Goal: Information Seeking & Learning: Understand process/instructions

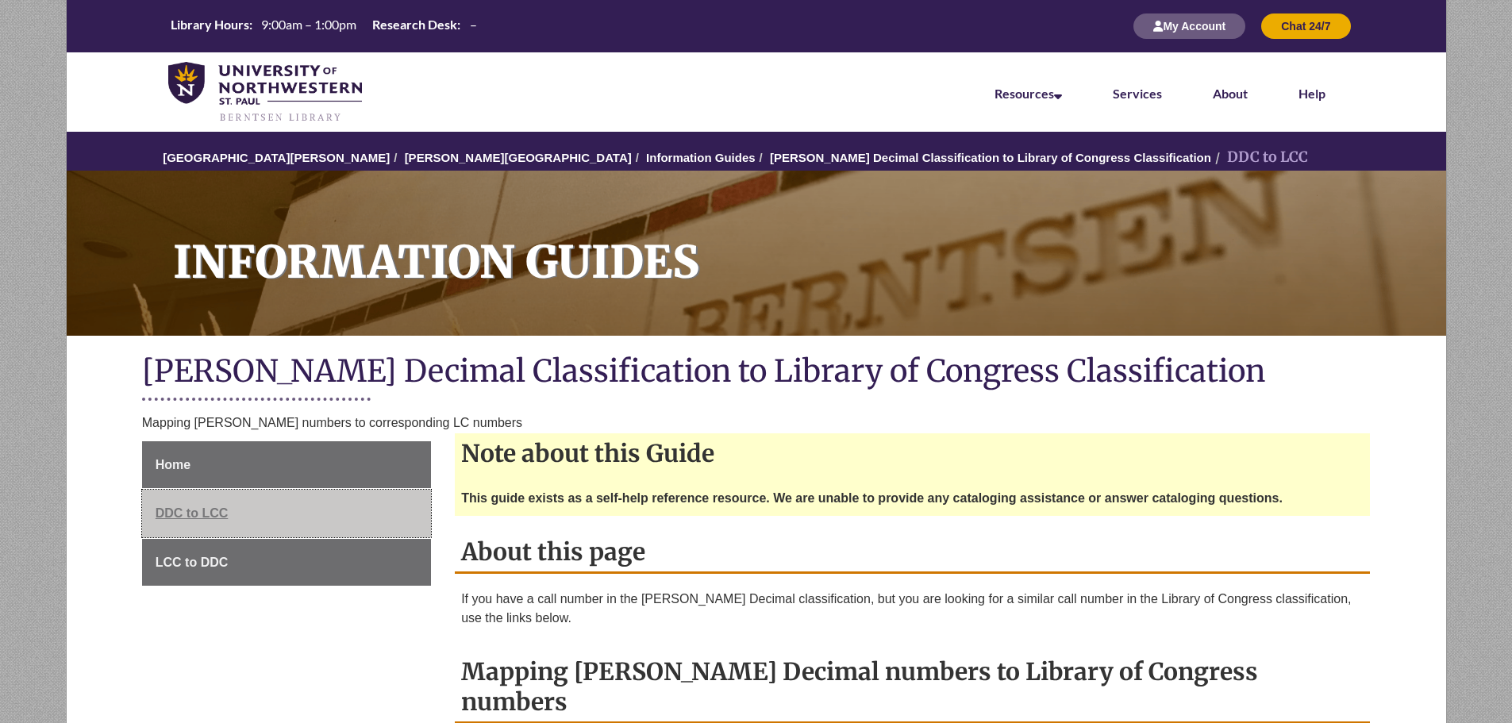
click at [190, 509] on span "DDC to LCC" at bounding box center [192, 512] width 73 height 13
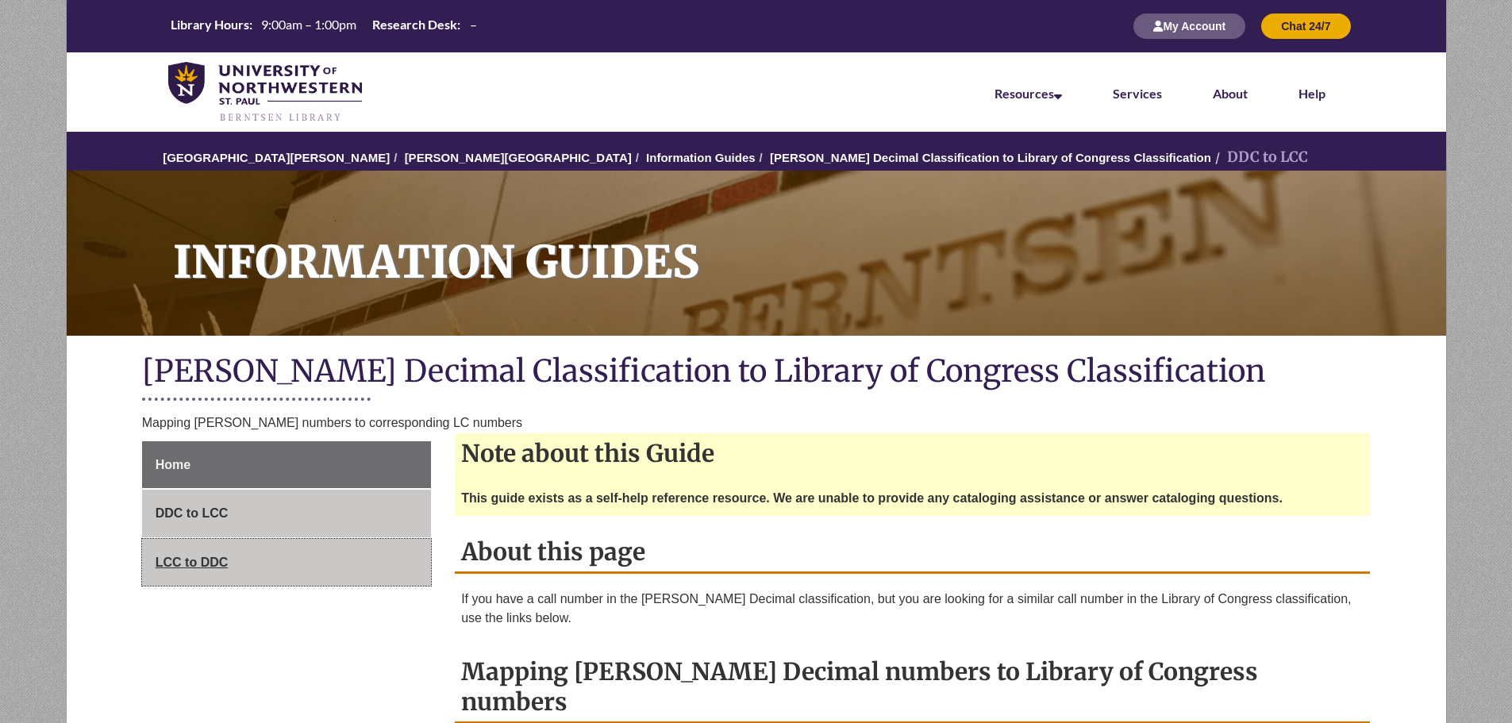
click at [184, 556] on span "LCC to DDC" at bounding box center [192, 561] width 73 height 13
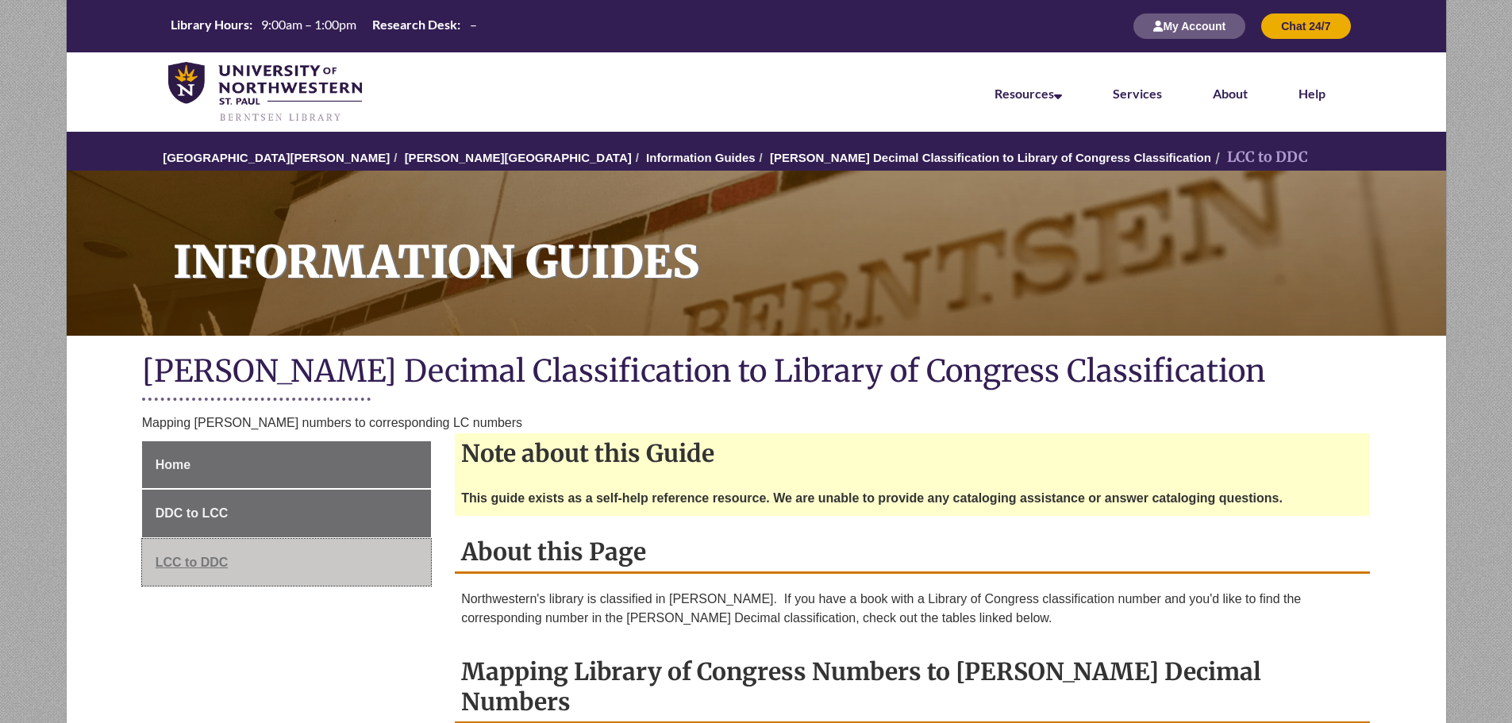
click at [183, 558] on span "LCC to DDC" at bounding box center [192, 561] width 73 height 13
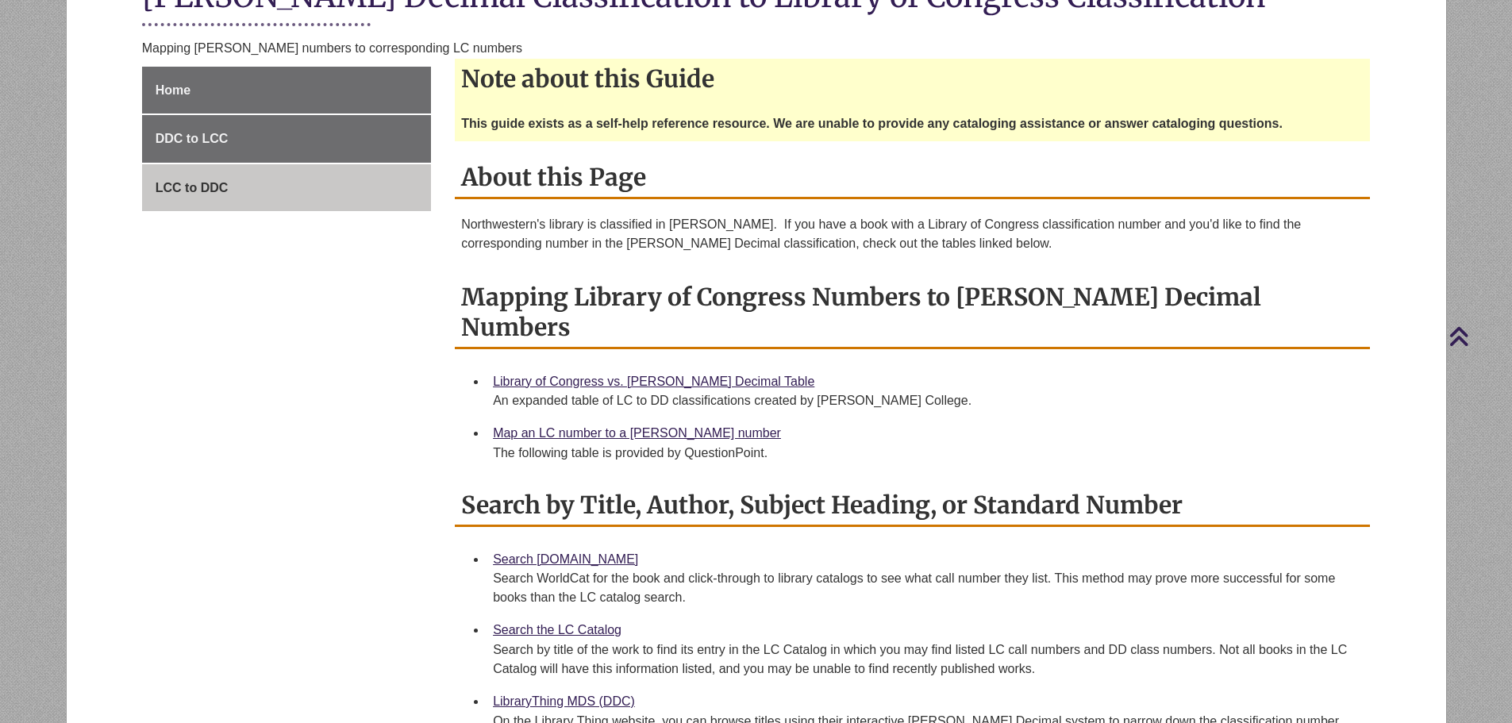
scroll to position [381, 0]
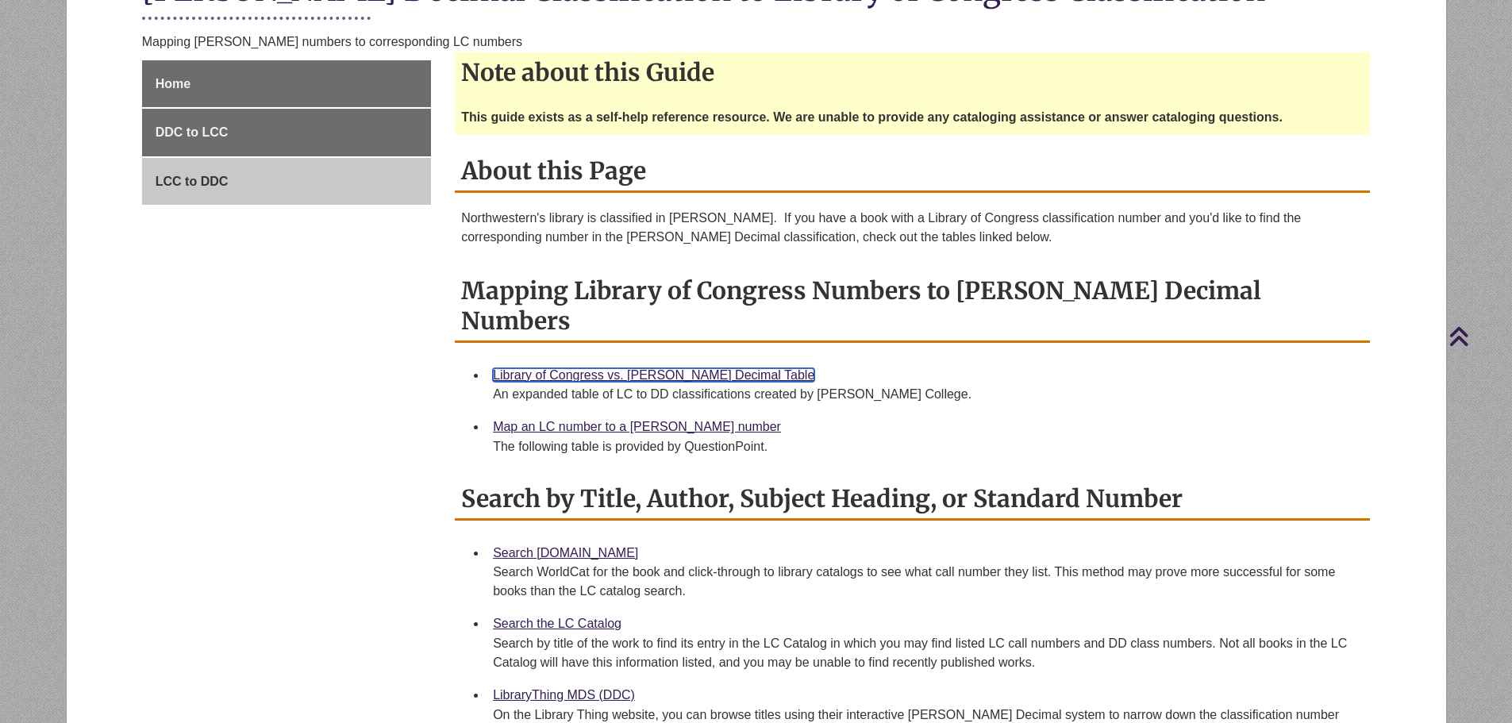
click at [610, 368] on link "Library of Congress vs. Dewey Decimal Table" at bounding box center [653, 374] width 321 height 13
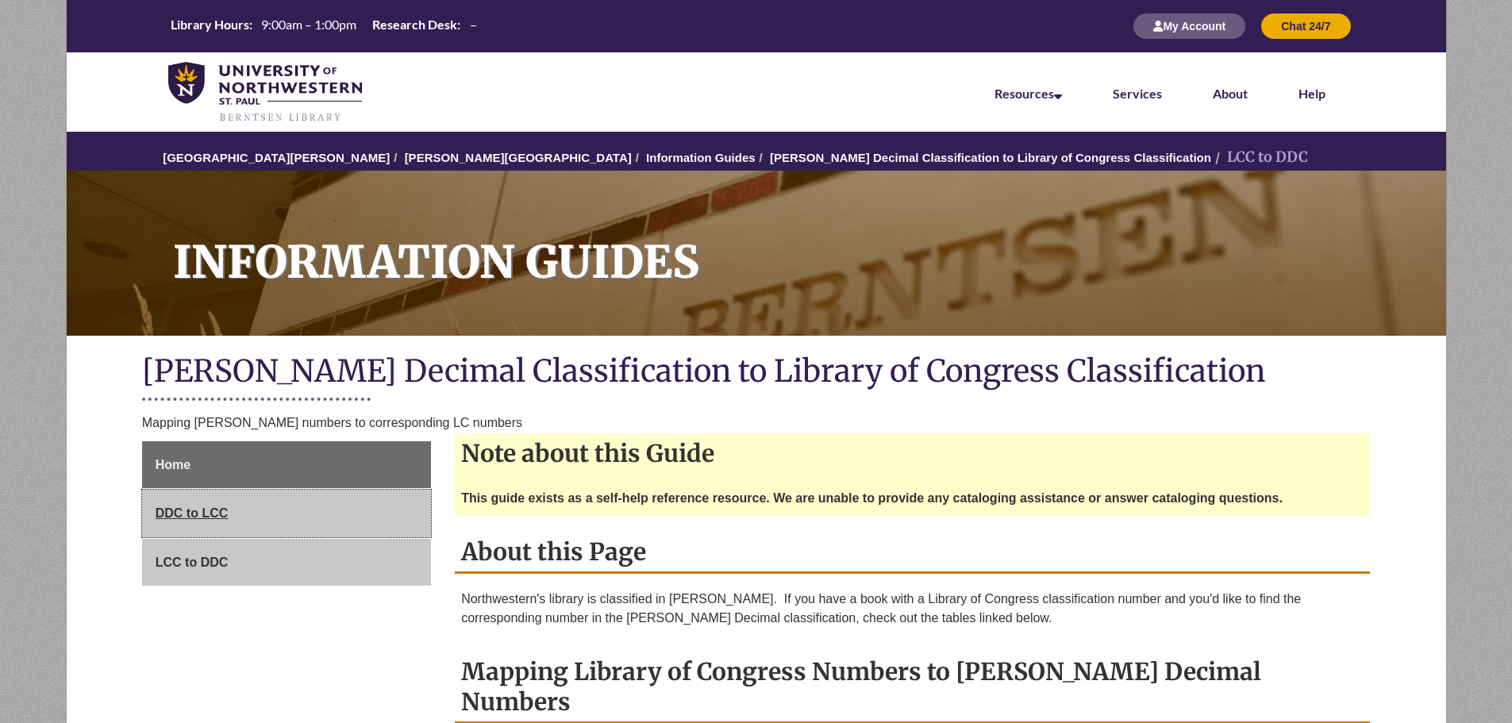
click at [196, 513] on span "DDC to LCC" at bounding box center [192, 512] width 73 height 13
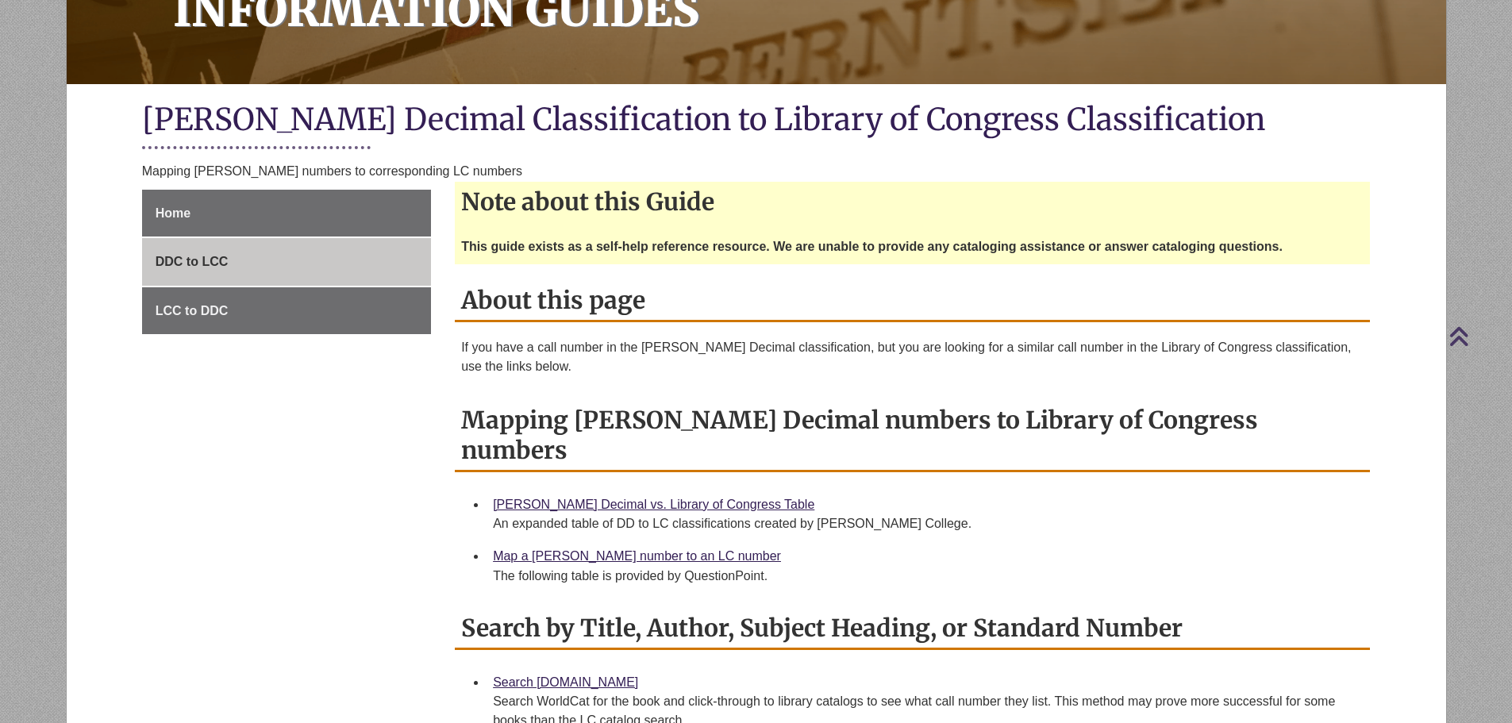
scroll to position [424, 0]
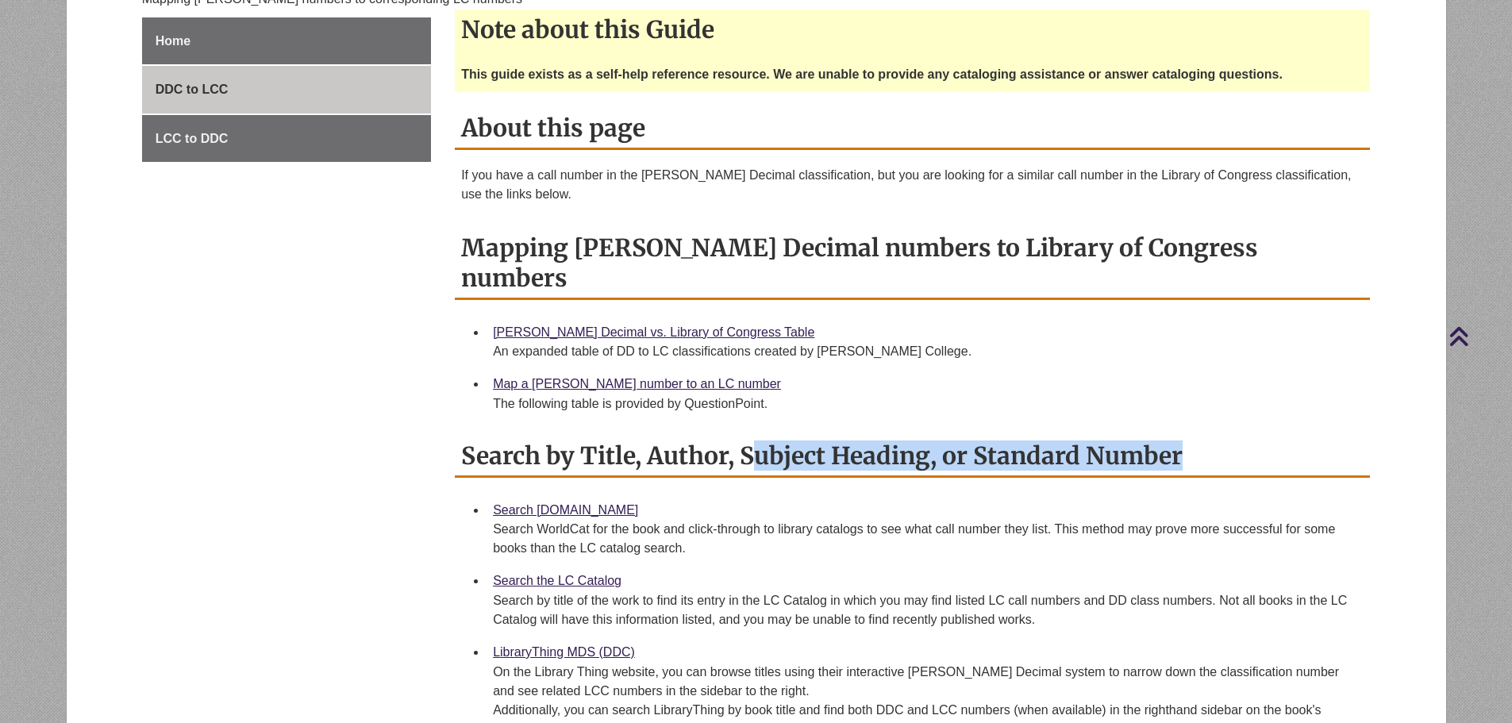
click at [509, 466] on div "Search by Title, Author, Subject Heading, or Standard Number Search [DOMAIN_NAM…" at bounding box center [912, 652] width 915 height 432
click at [615, 377] on link "Map a [PERSON_NAME] number to an LC number" at bounding box center [637, 383] width 288 height 13
